Goal: Navigation & Orientation: Find specific page/section

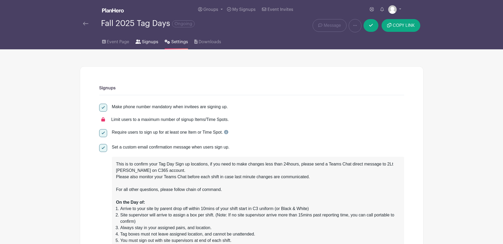
click at [137, 42] on icon at bounding box center [137, 41] width 5 height 4
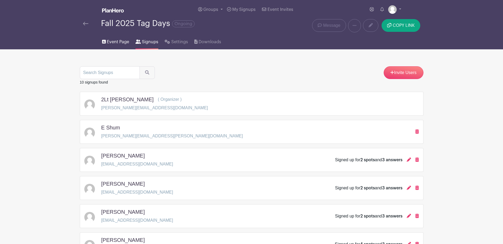
click at [114, 39] on span "Event Page" at bounding box center [118, 42] width 22 height 6
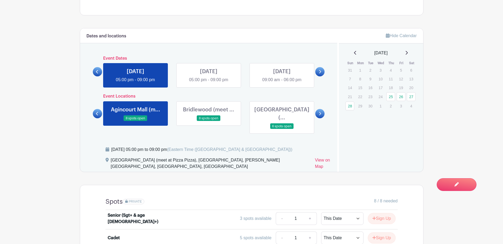
scroll to position [280, 0]
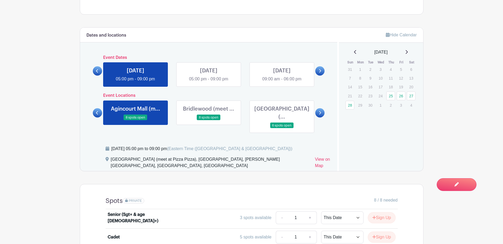
click at [320, 111] on icon at bounding box center [320, 112] width 2 height 3
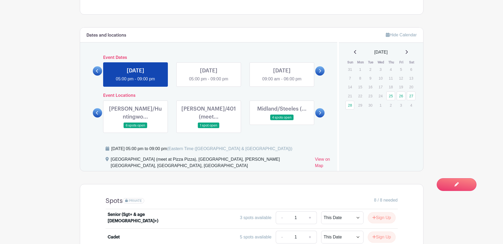
click at [209, 128] on link at bounding box center [209, 128] width 0 height 0
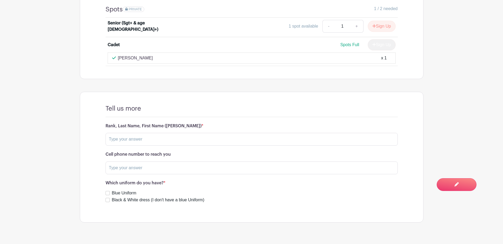
scroll to position [476, 0]
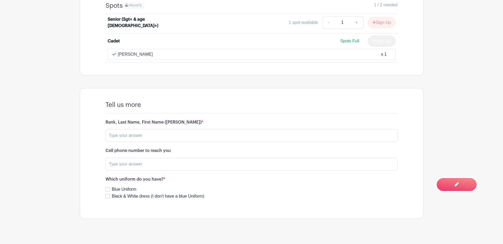
click at [130, 51] on p "[PERSON_NAME]" at bounding box center [135, 54] width 35 height 6
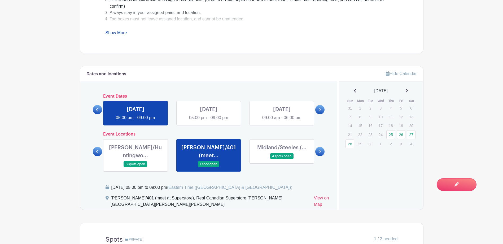
scroll to position [263, 0]
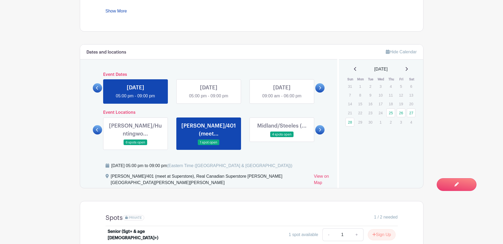
click at [322, 128] on link at bounding box center [319, 129] width 9 height 9
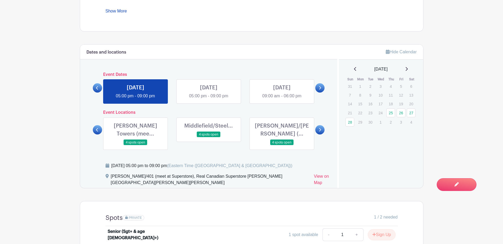
click at [322, 128] on link at bounding box center [319, 129] width 9 height 9
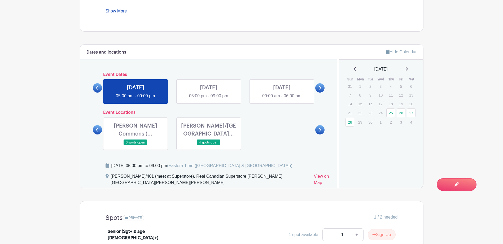
click at [209, 99] on link at bounding box center [209, 99] width 0 height 0
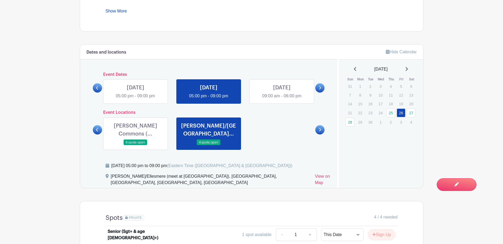
click at [94, 129] on link at bounding box center [97, 129] width 9 height 9
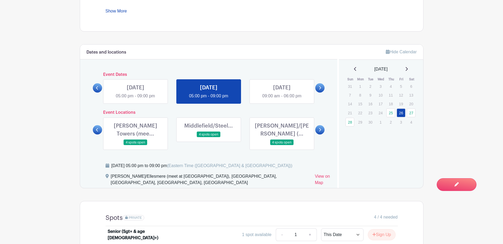
click at [94, 129] on link at bounding box center [97, 129] width 9 height 9
